Goal: Task Accomplishment & Management: Manage account settings

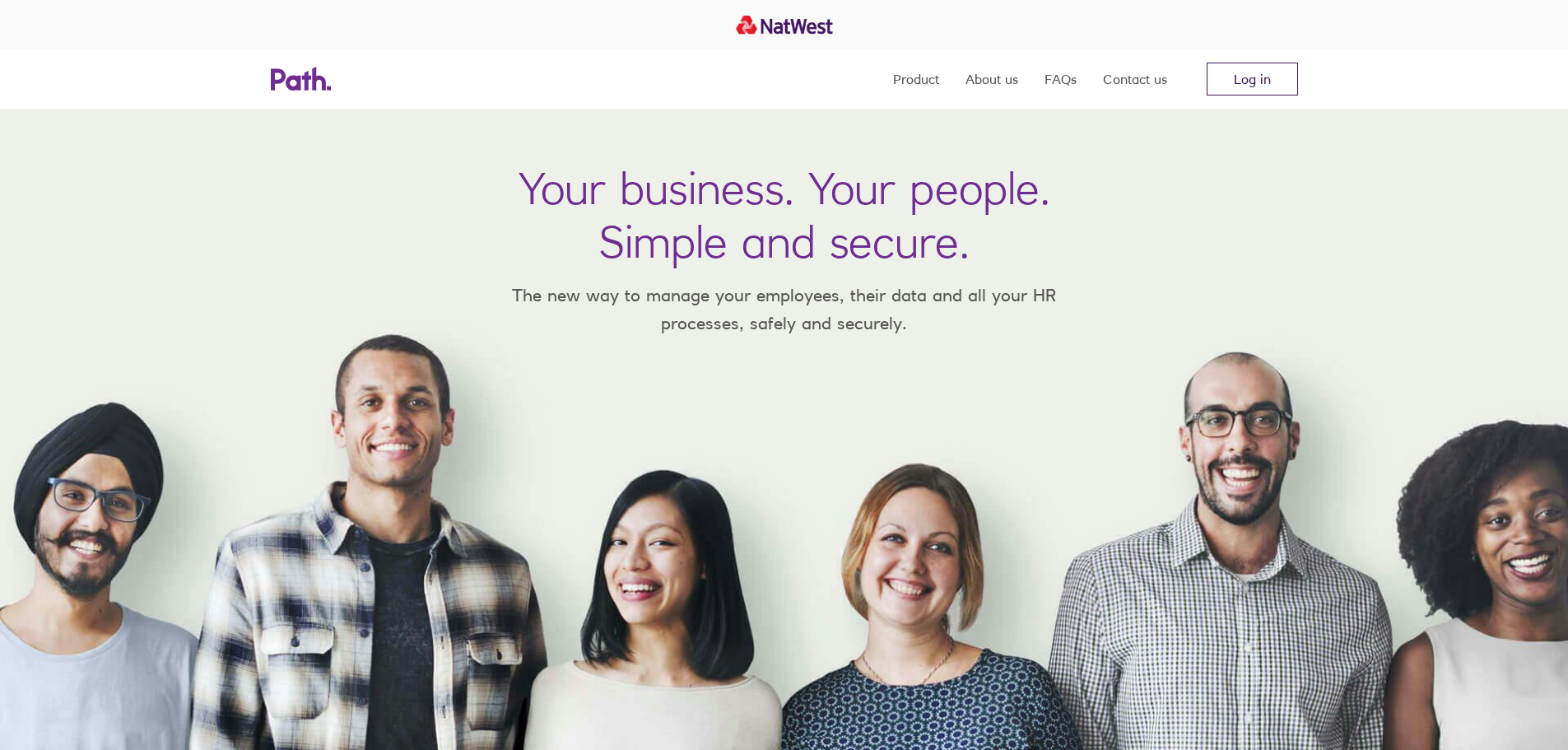
drag, startPoint x: 0, startPoint y: 0, endPoint x: 1267, endPoint y: 84, distance: 1269.8
click at [1267, 84] on link "Log in" at bounding box center [1252, 78] width 91 height 33
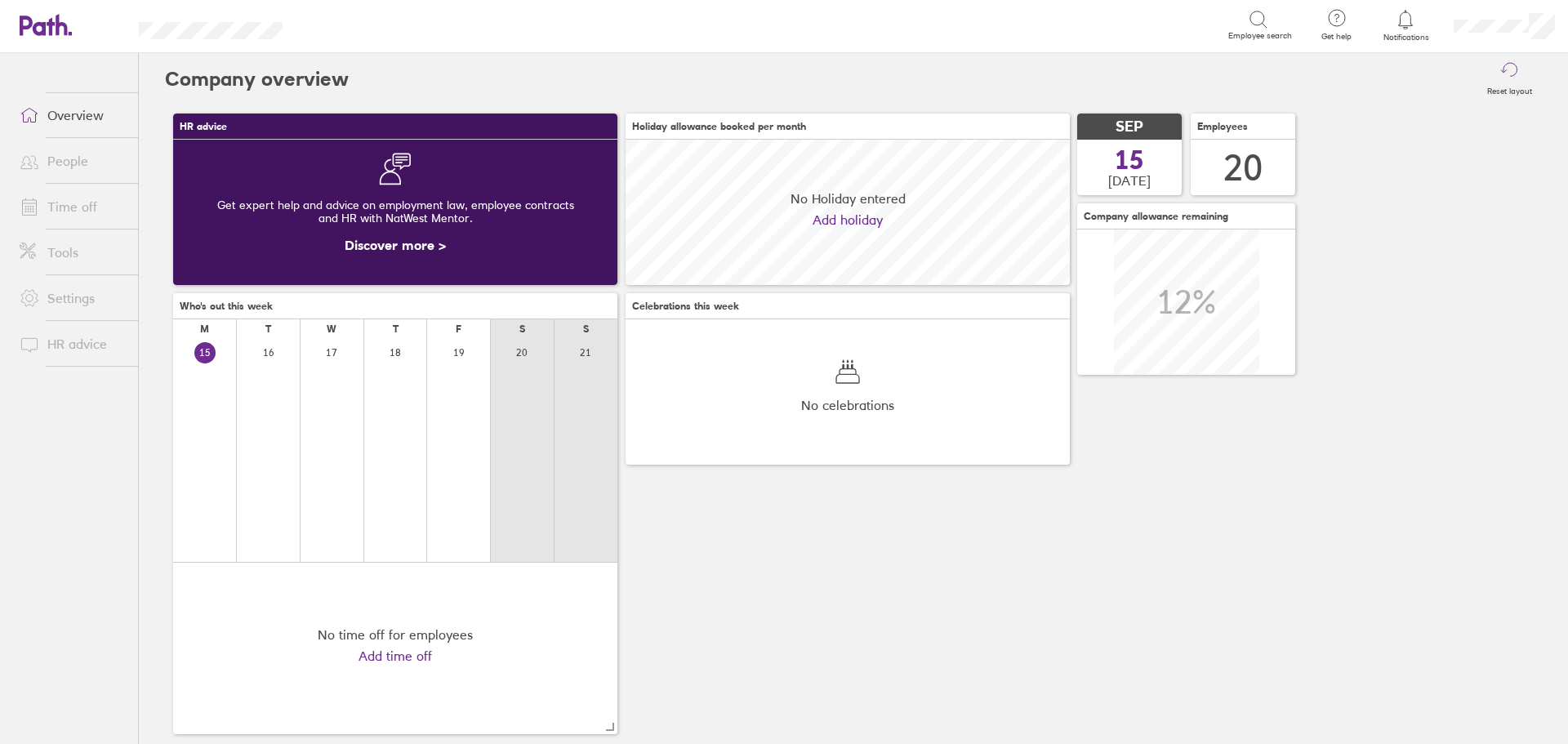
scroll to position [146, 444]
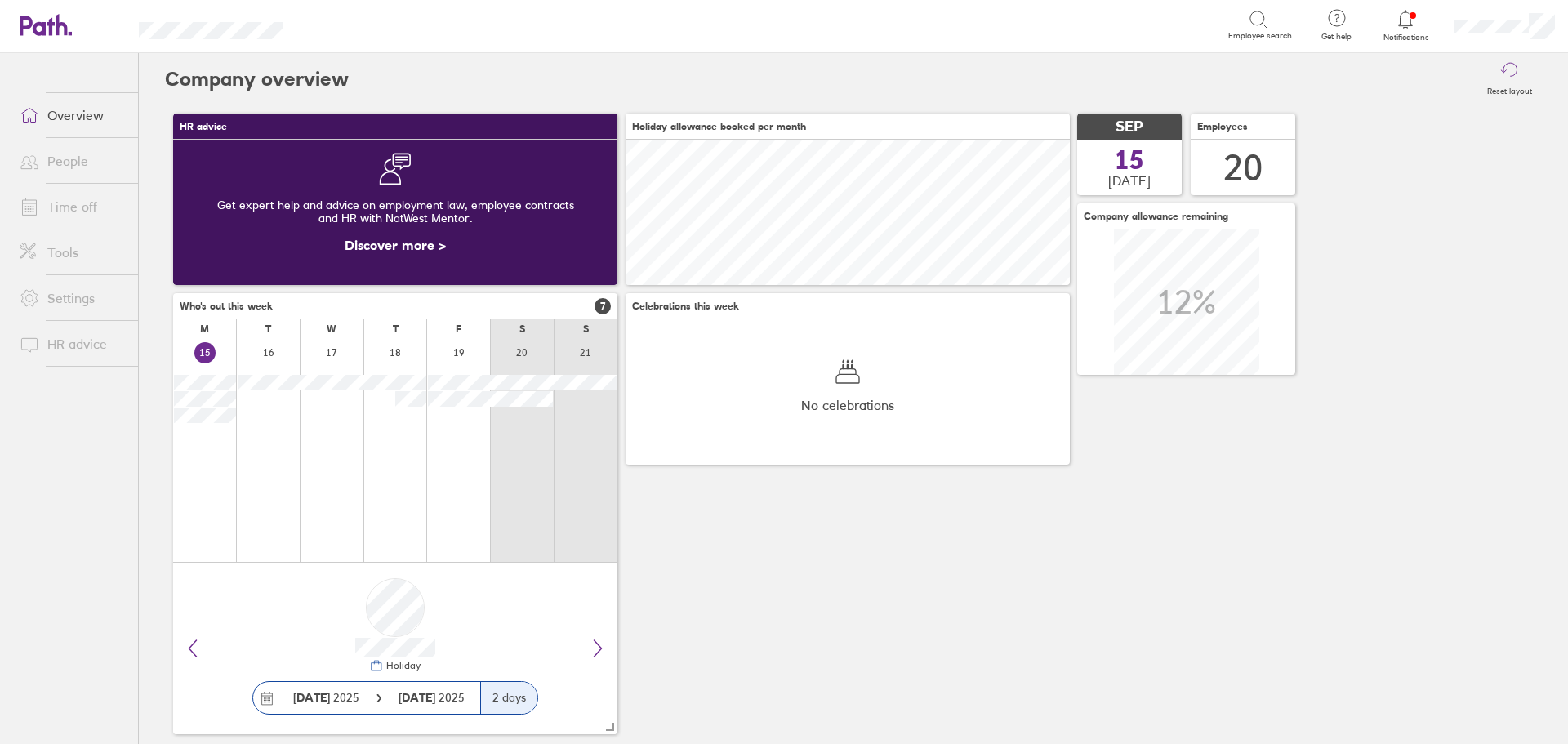
click at [1408, 16] on icon at bounding box center [1405, 20] width 20 height 20
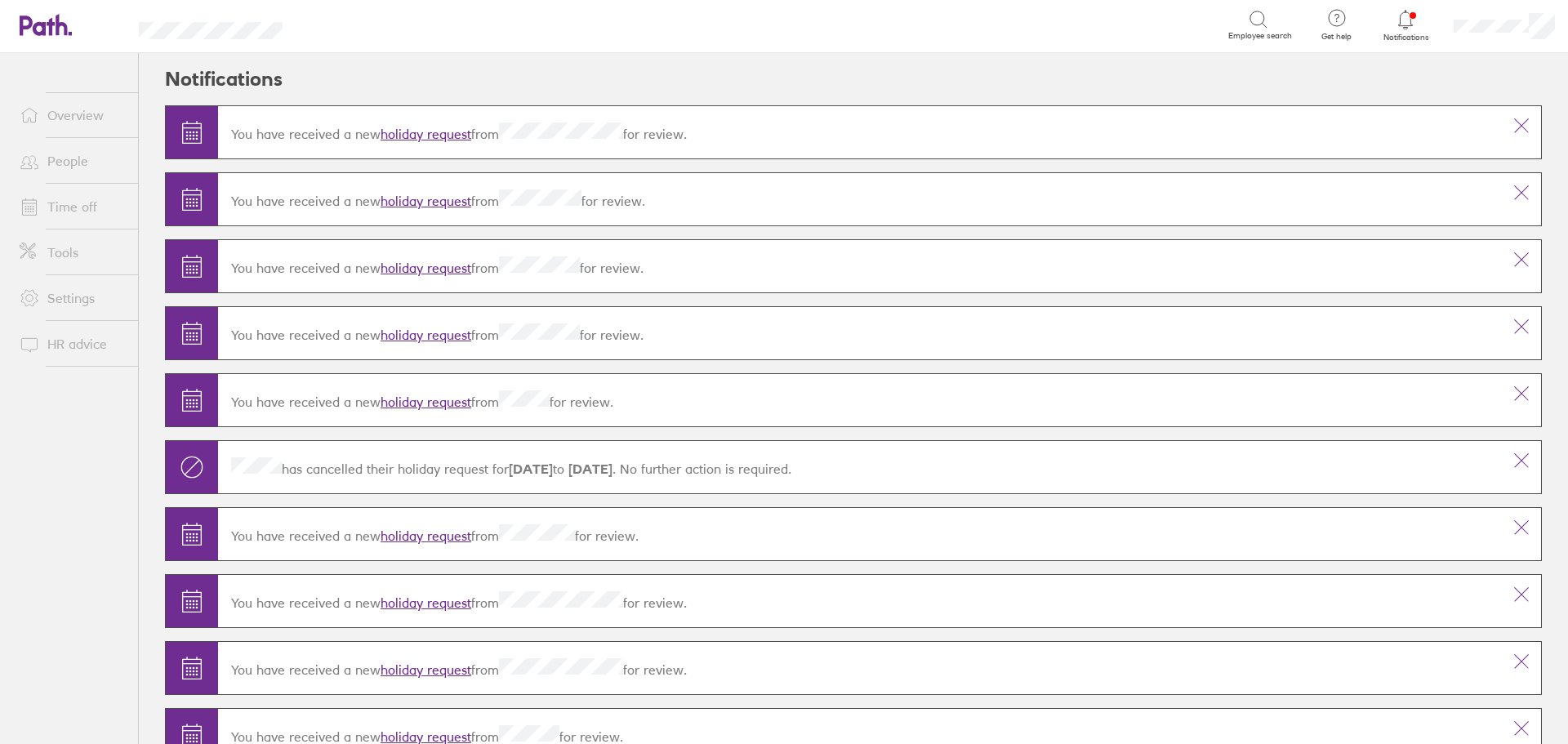
click at [439, 130] on link "holiday request" at bounding box center [425, 134] width 90 height 16
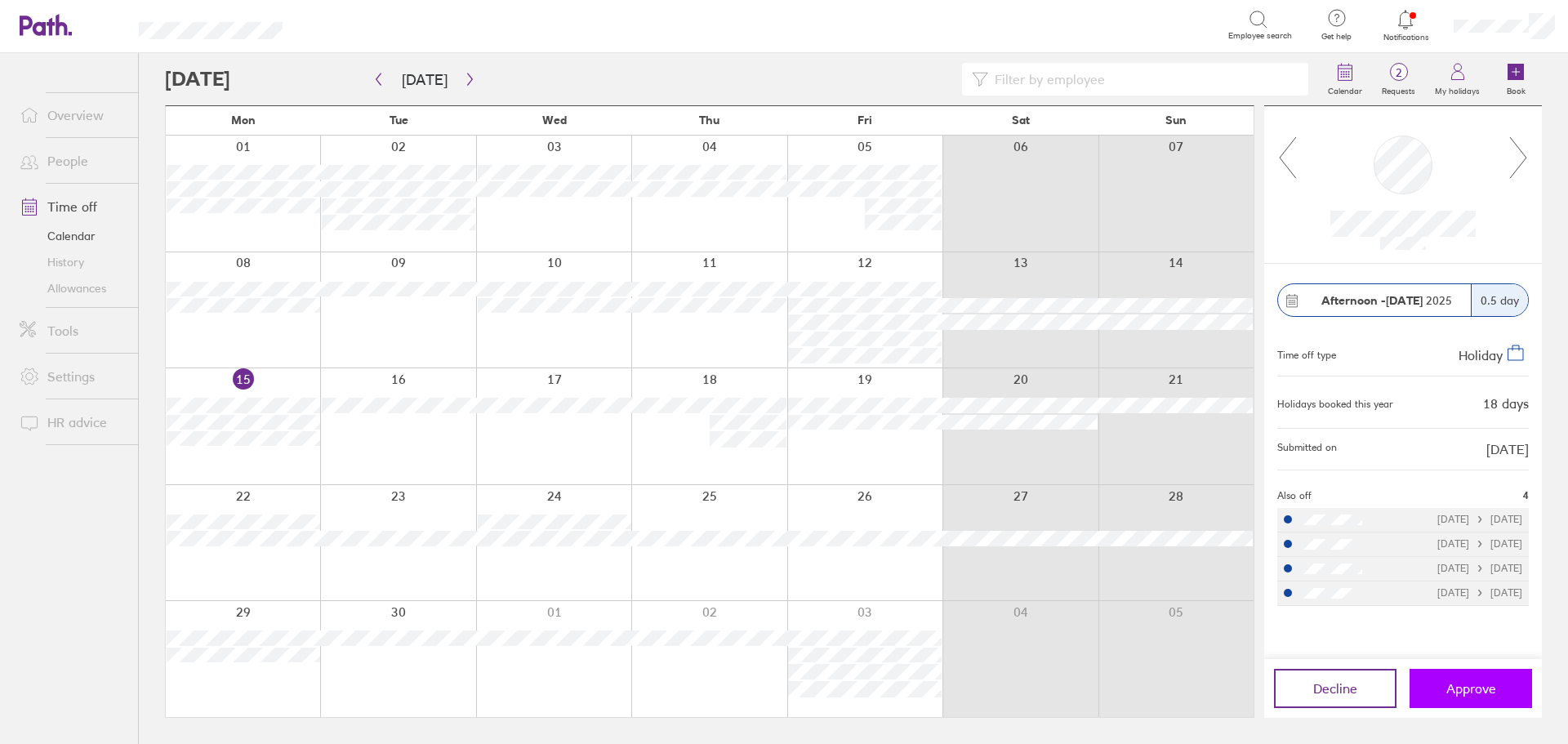
click at [1480, 691] on span "Approve" at bounding box center [1471, 688] width 50 height 14
click at [466, 73] on icon "button" at bounding box center [470, 79] width 13 height 13
click at [1474, 679] on button "Approve" at bounding box center [1470, 688] width 122 height 39
